Goal: Task Accomplishment & Management: Complete application form

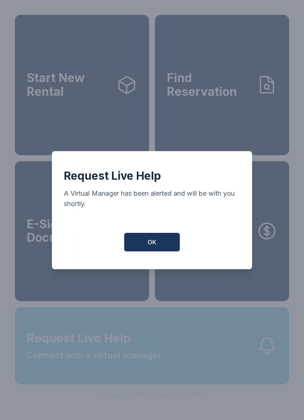
click at [135, 245] on button "OK" at bounding box center [152, 242] width 56 height 19
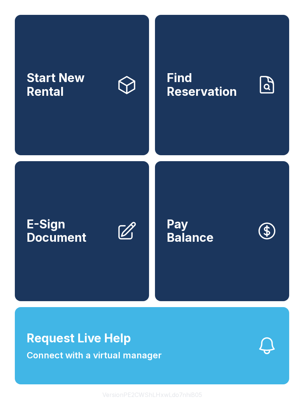
click at [74, 271] on link "E-Sign Document" at bounding box center [82, 231] width 134 height 140
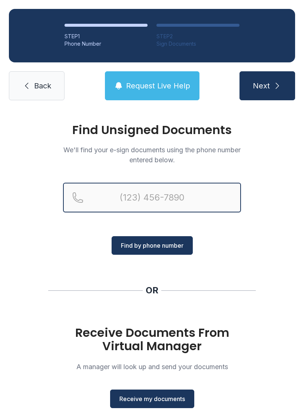
click at [176, 193] on input "Reservation phone number" at bounding box center [152, 198] width 178 height 30
type input "[PHONE_NUMBER]"
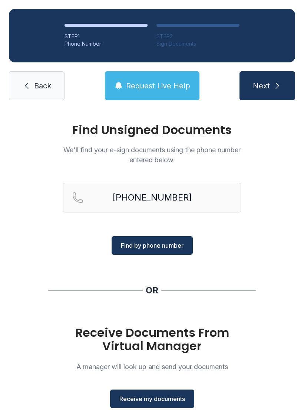
click at [157, 245] on span "Find by phone number" at bounding box center [152, 245] width 63 height 9
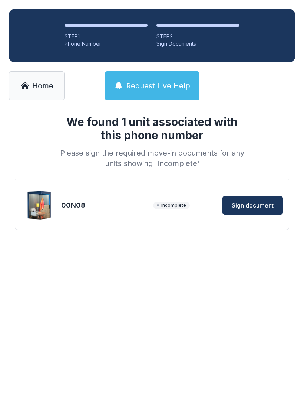
click at [277, 198] on button "Sign document" at bounding box center [253, 205] width 60 height 19
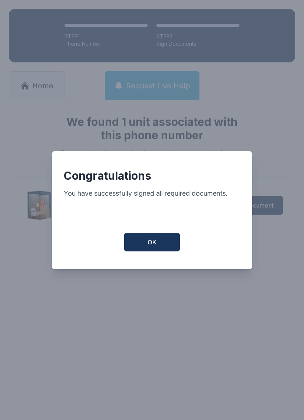
click at [158, 247] on button "OK" at bounding box center [152, 242] width 56 height 19
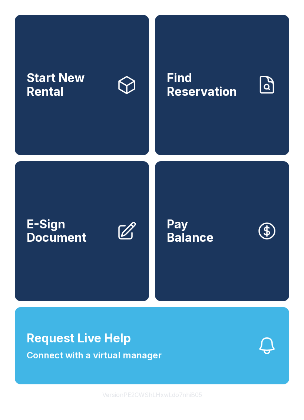
click at [88, 265] on link "E-Sign Document" at bounding box center [82, 231] width 134 height 140
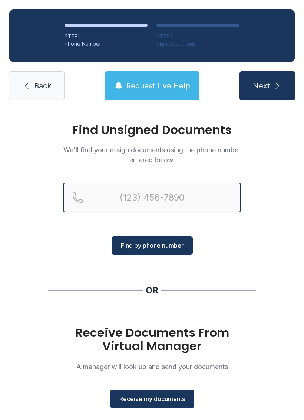
click at [222, 197] on input "Reservation phone number" at bounding box center [152, 198] width 178 height 30
type input "[PHONE_NUMBER]"
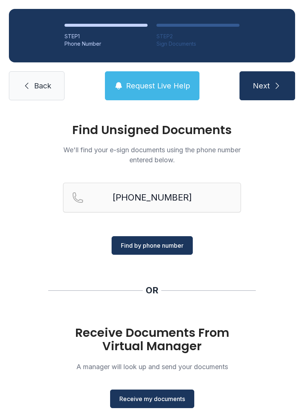
click at [144, 245] on span "Find by phone number" at bounding box center [152, 245] width 63 height 9
click at [141, 250] on button "Find by phone number" at bounding box center [152, 245] width 81 height 19
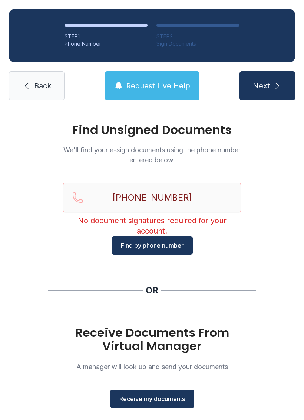
click at [183, 250] on button "Find by phone number" at bounding box center [152, 245] width 81 height 19
click at [177, 404] on button "Receive my documents" at bounding box center [152, 398] width 84 height 19
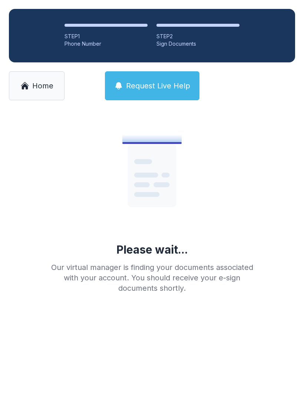
click at [43, 86] on span "Home" at bounding box center [42, 86] width 21 height 10
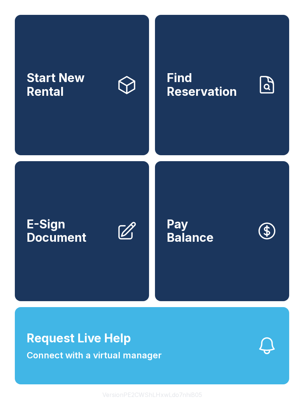
click at [92, 262] on link "E-Sign Document" at bounding box center [82, 231] width 134 height 140
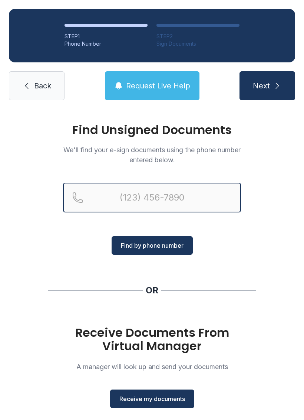
click at [188, 196] on input "Reservation phone number" at bounding box center [152, 198] width 178 height 30
click at [181, 211] on input "(" at bounding box center [152, 198] width 178 height 30
type input "[PHONE_NUMBER]"
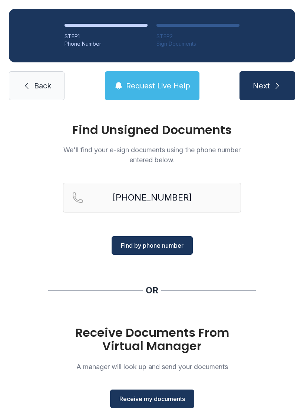
click at [162, 244] on span "Find by phone number" at bounding box center [152, 245] width 63 height 9
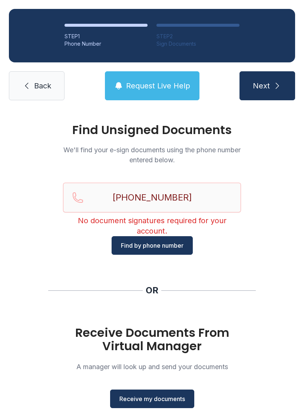
click at [33, 84] on link "Back" at bounding box center [37, 85] width 56 height 29
